Goal: Transaction & Acquisition: Purchase product/service

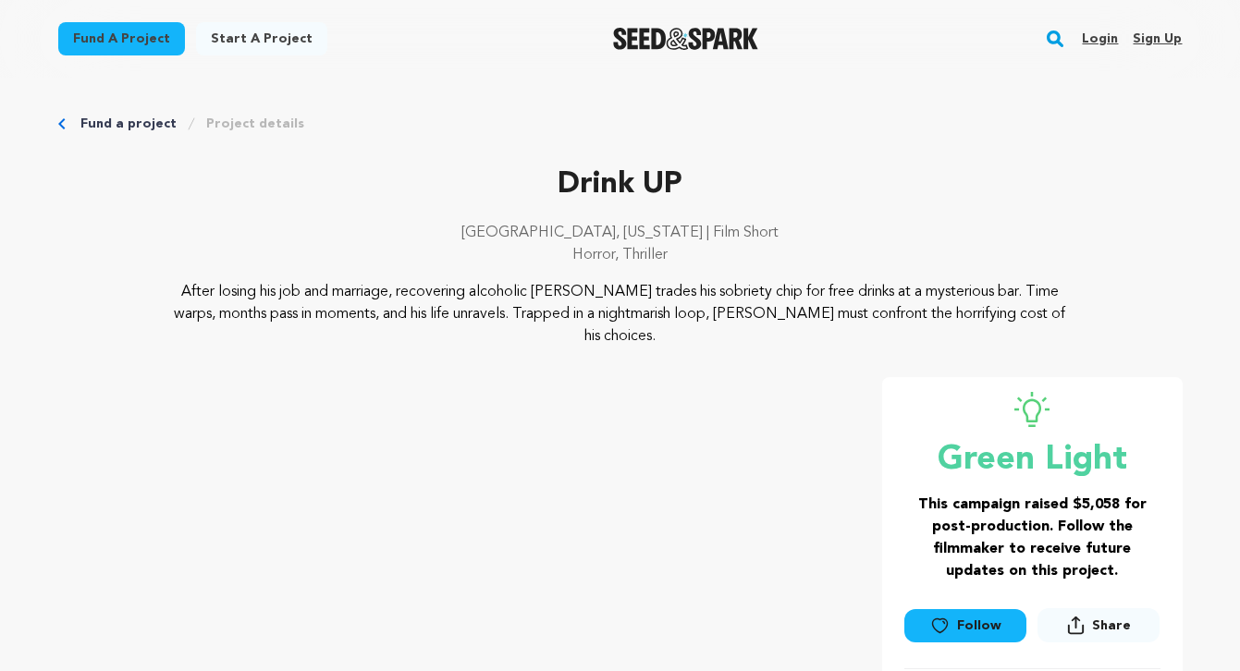
click at [736, 33] on img "Seed&Spark Homepage" at bounding box center [685, 39] width 145 height 22
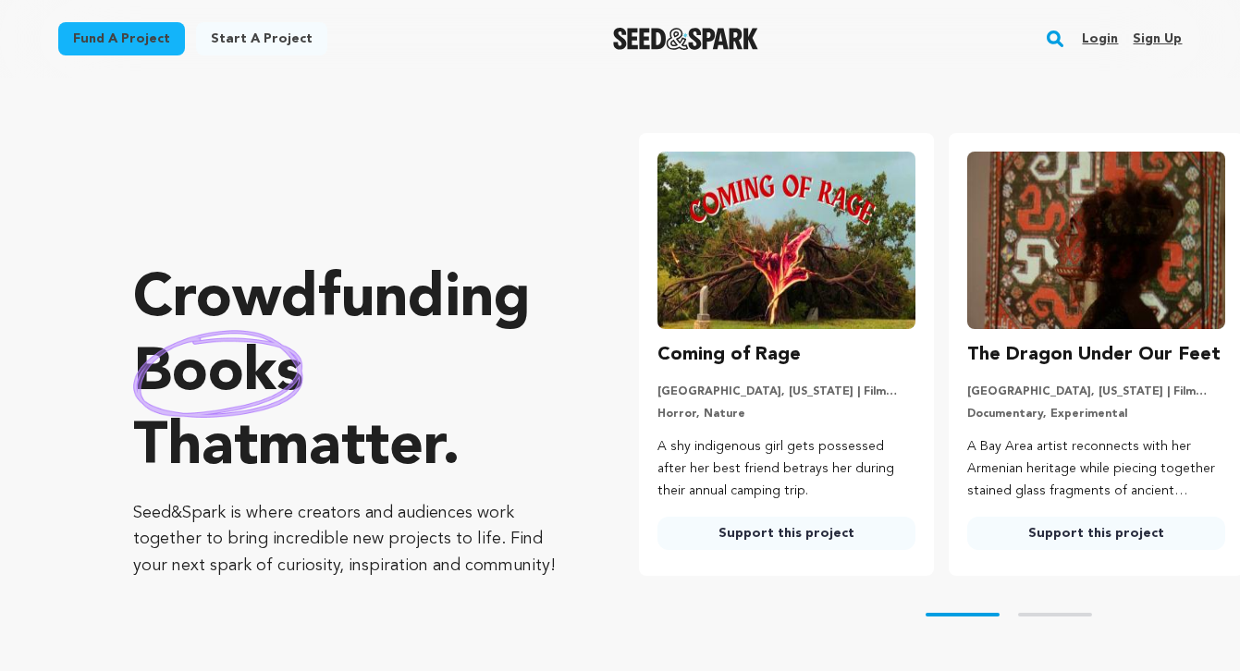
click at [831, 262] on img at bounding box center [787, 241] width 258 height 178
click at [706, 305] on img at bounding box center [787, 241] width 258 height 178
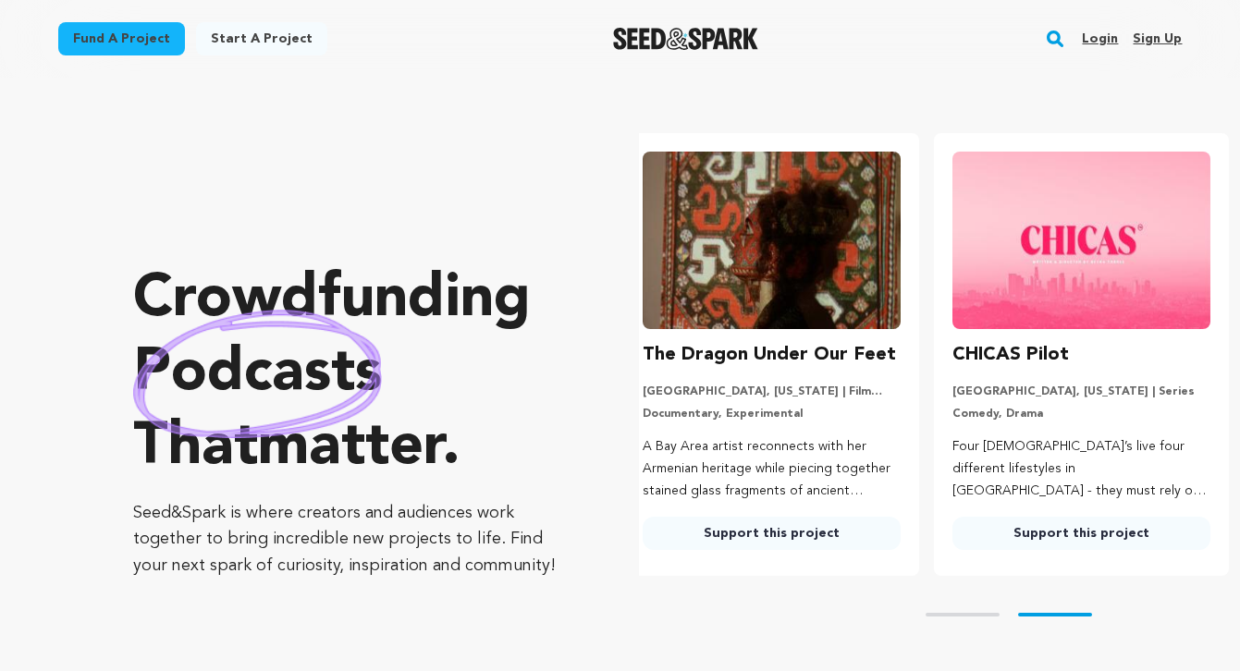
scroll to position [3, 0]
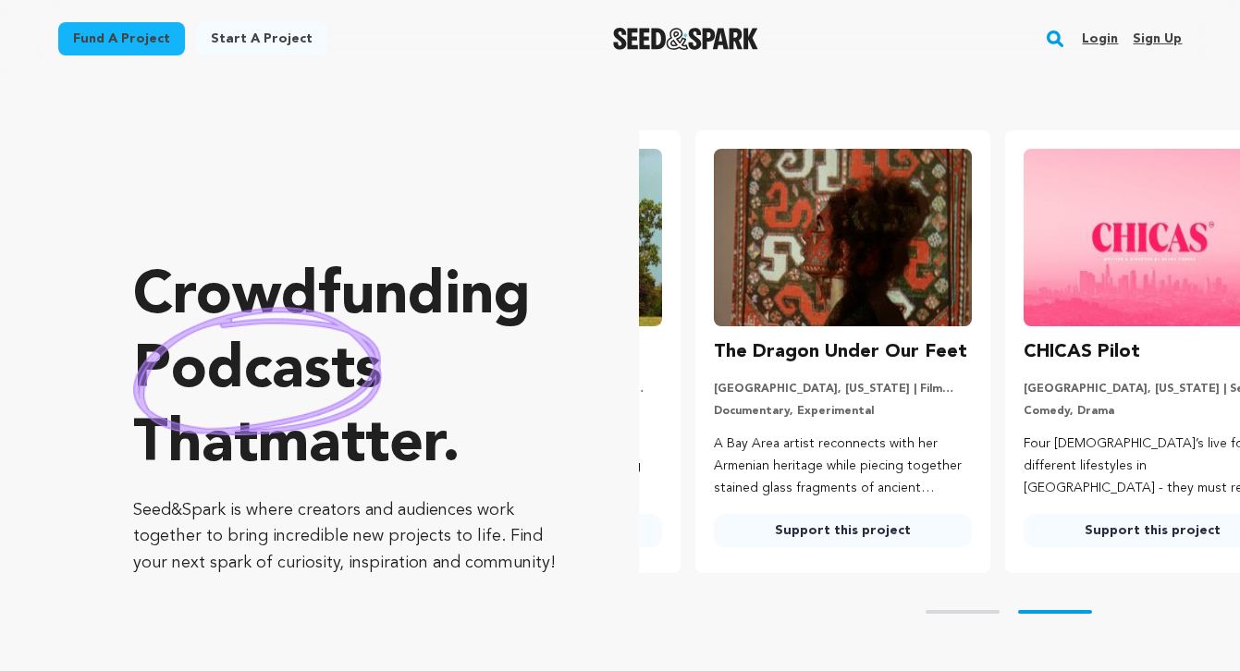
click at [715, 537] on link "Support this project" at bounding box center [843, 530] width 258 height 33
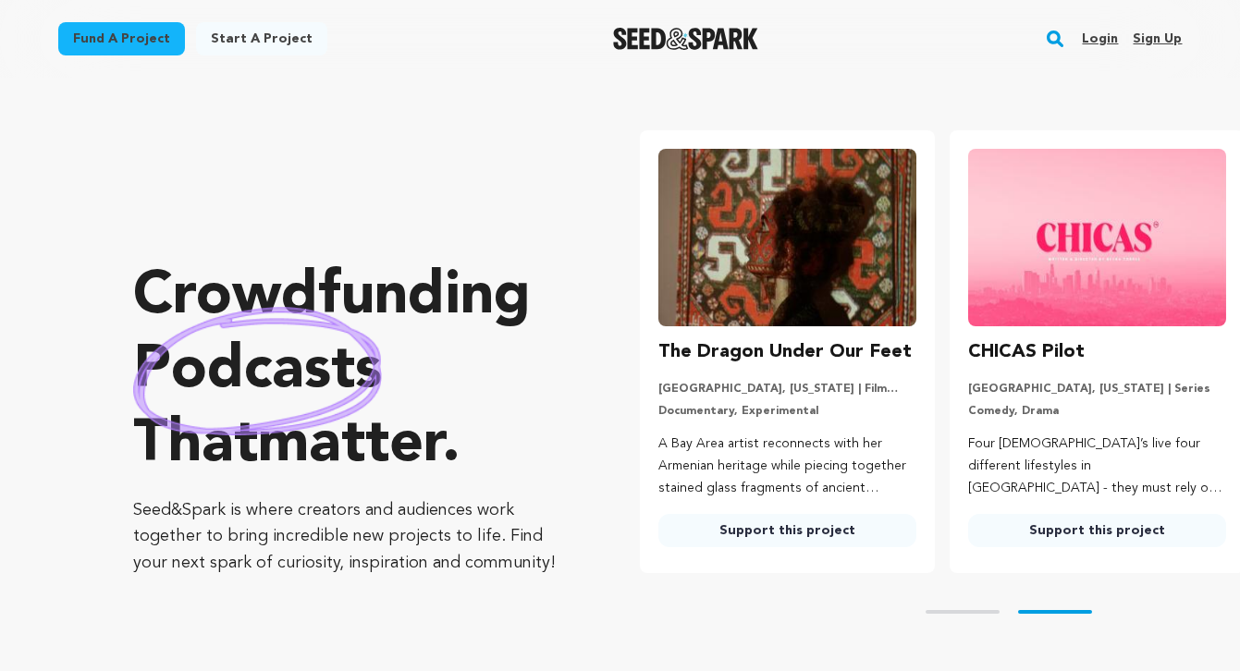
scroll to position [0, 310]
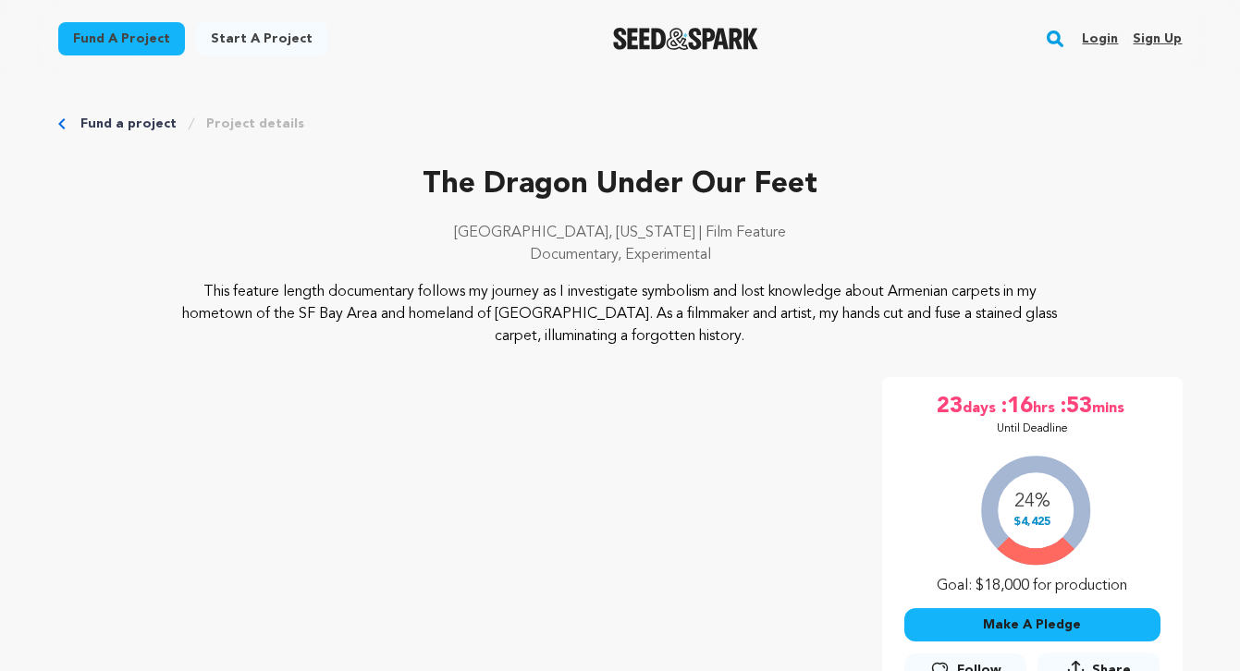
click at [643, 29] on img "Seed&Spark Homepage" at bounding box center [685, 39] width 145 height 22
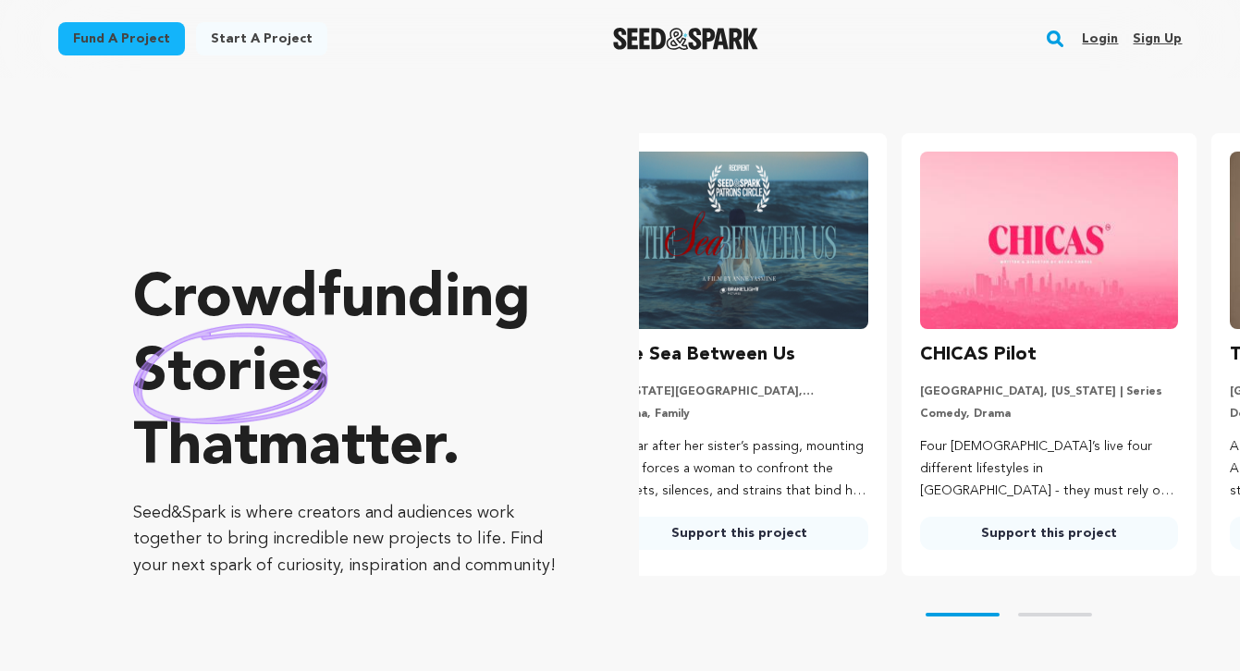
click at [1035, 537] on link "Support this project" at bounding box center [1049, 533] width 258 height 33
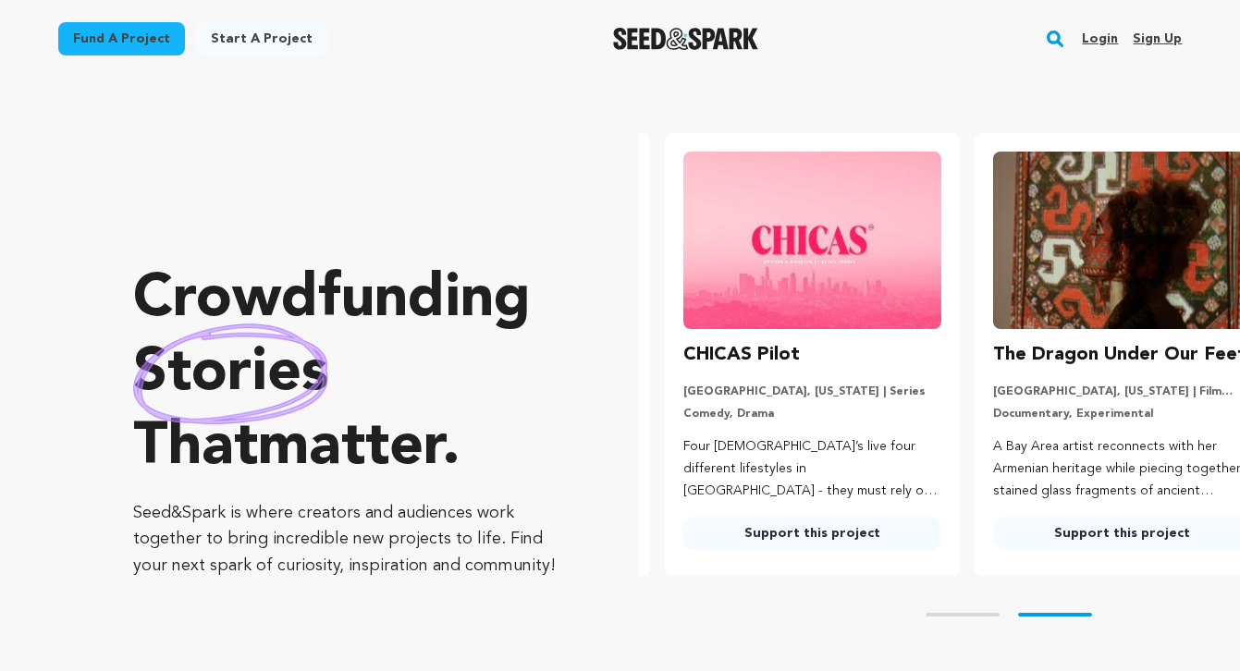
scroll to position [0, 325]
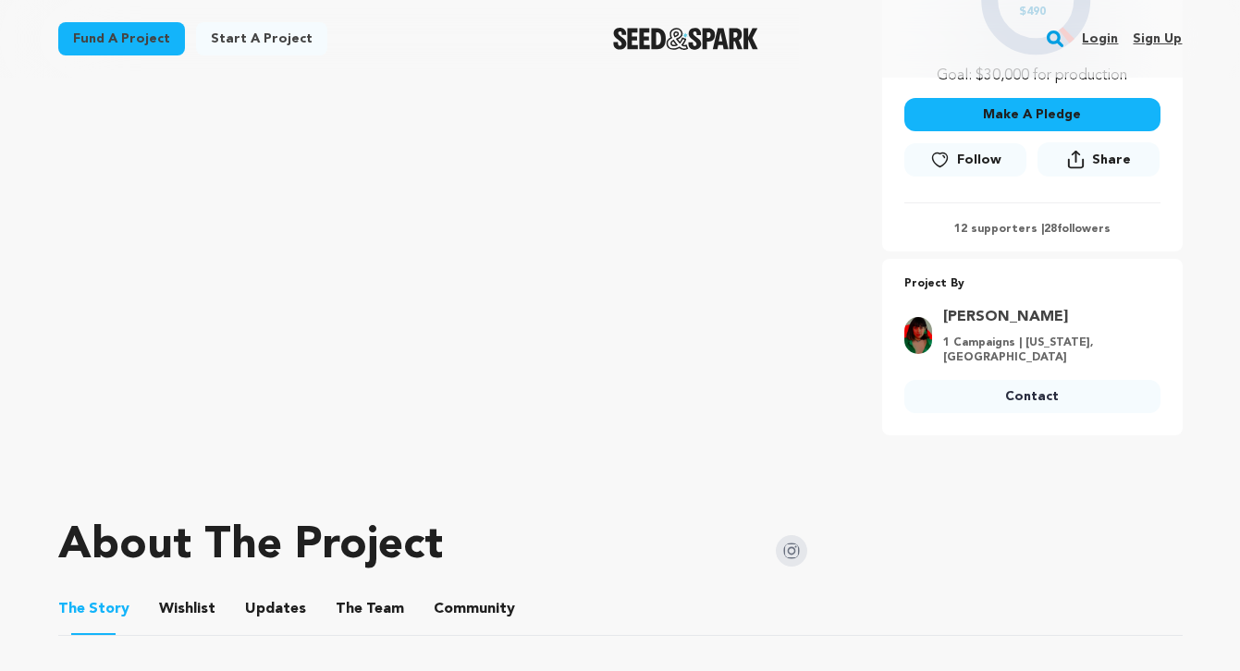
scroll to position [987, 0]
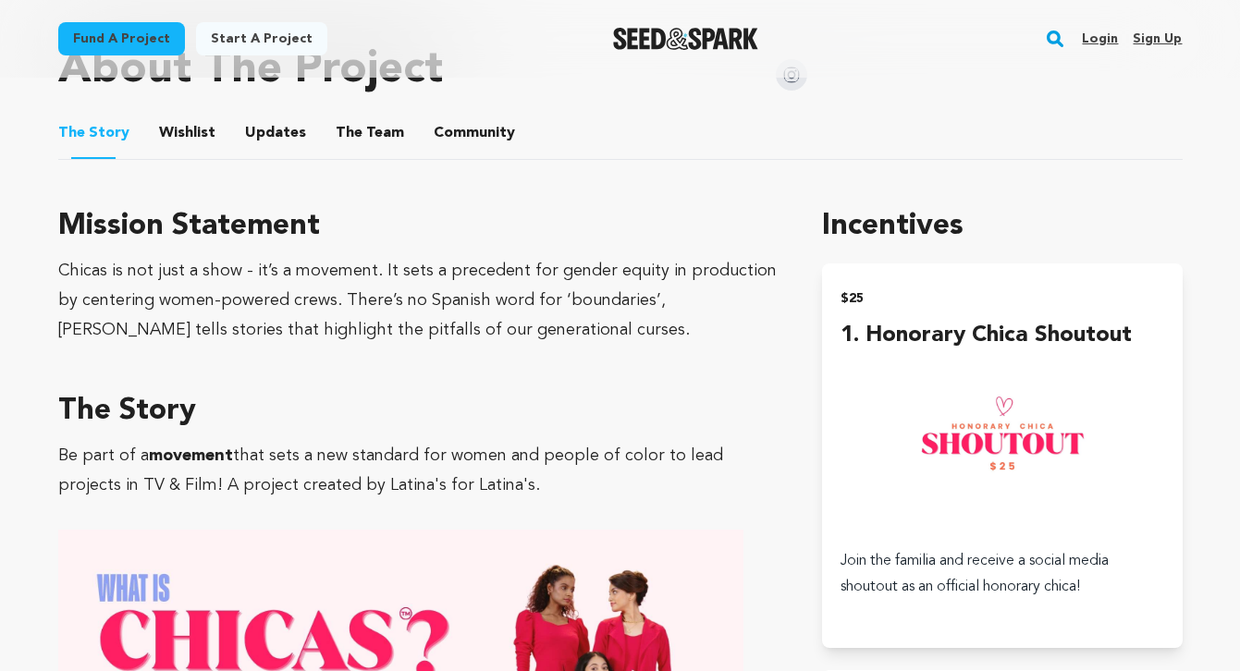
click at [658, 45] on img "Seed&Spark Homepage" at bounding box center [685, 39] width 145 height 22
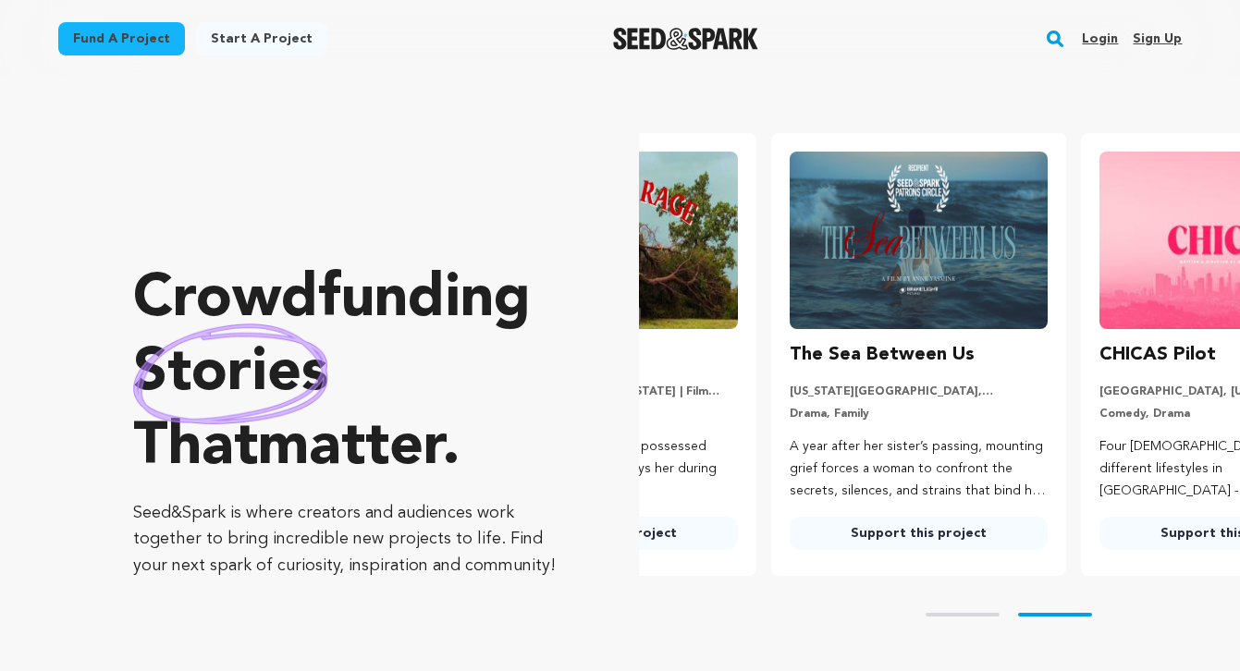
click at [804, 525] on ul "Coming of Rage [GEOGRAPHIC_DATA], [US_STATE] | Film Short Horror, Nature A shy …" at bounding box center [939, 354] width 601 height 443
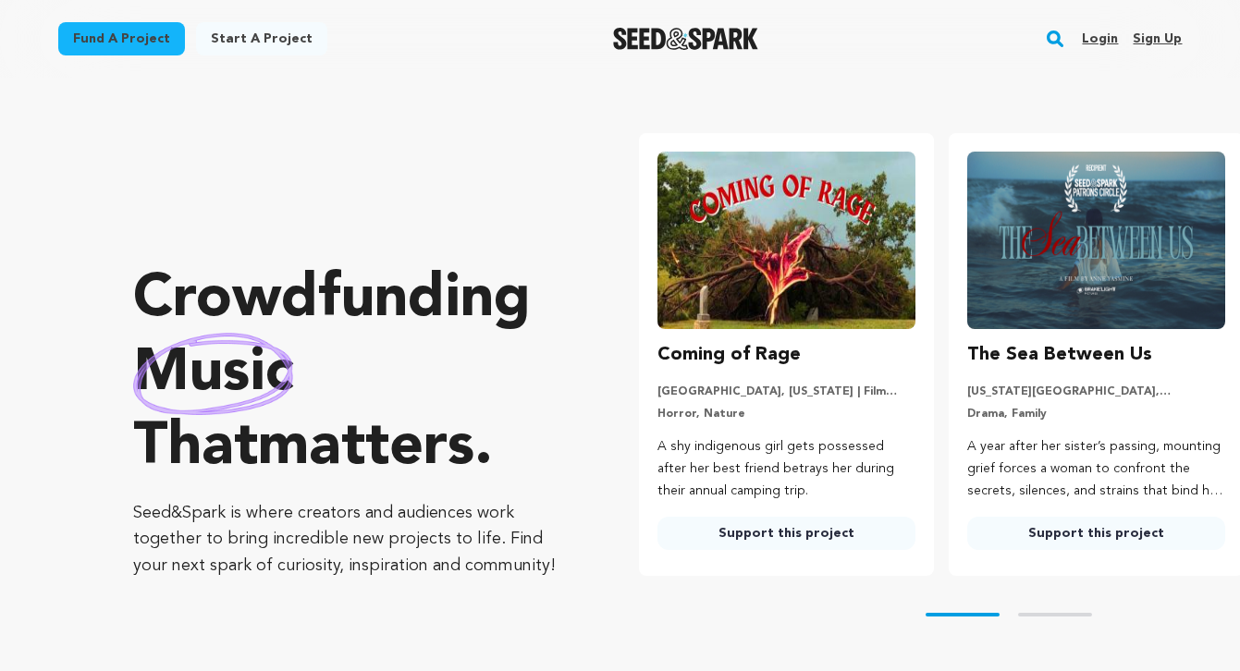
click at [809, 532] on link "Support this project" at bounding box center [787, 533] width 258 height 33
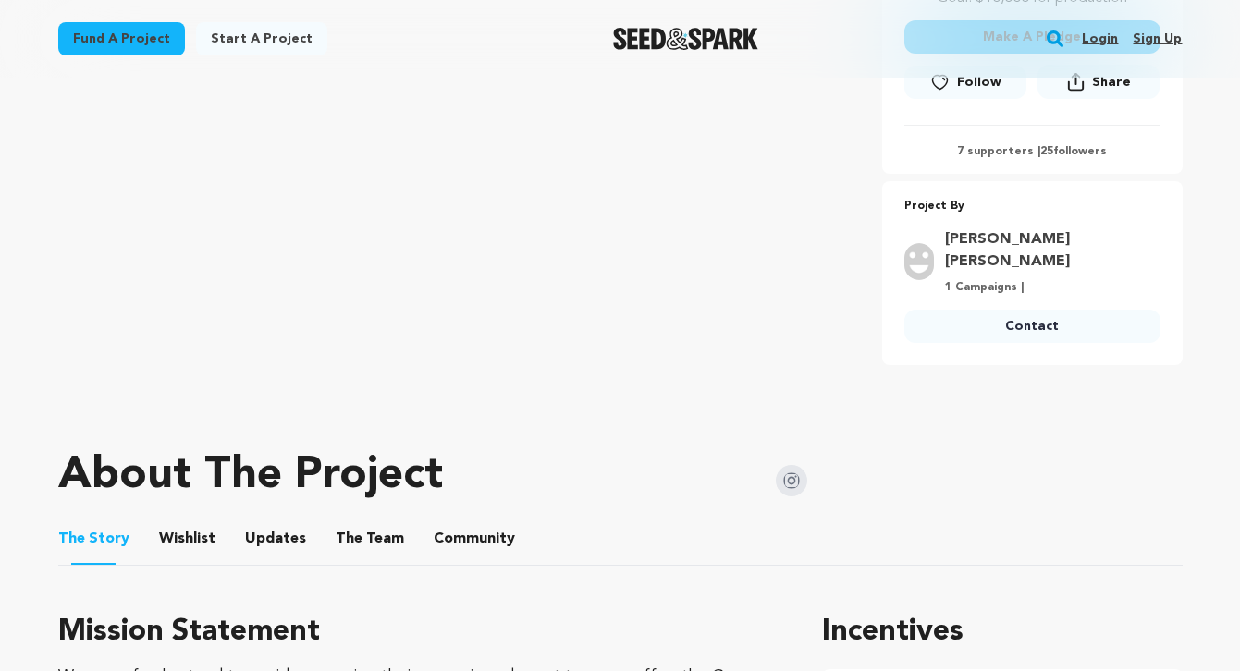
scroll to position [587, 0]
click at [195, 522] on button "Wishlist" at bounding box center [187, 544] width 44 height 44
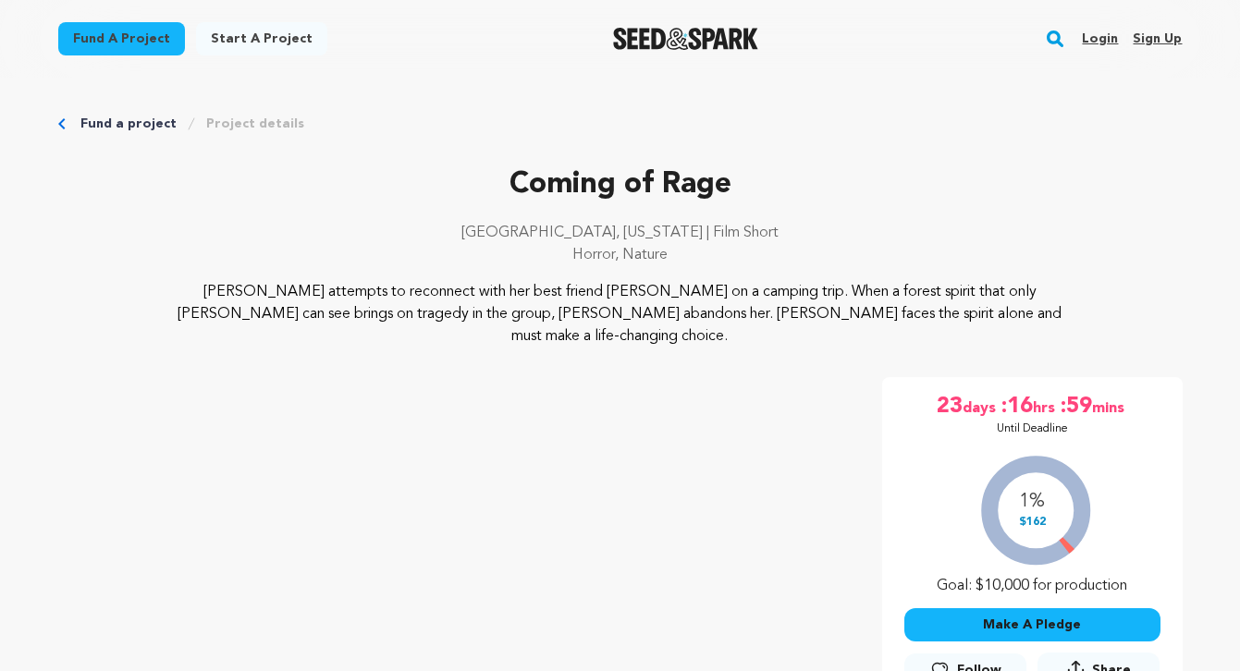
drag, startPoint x: 1236, startPoint y: 117, endPoint x: 1049, endPoint y: 124, distance: 187.8
